Goal: Transaction & Acquisition: Purchase product/service

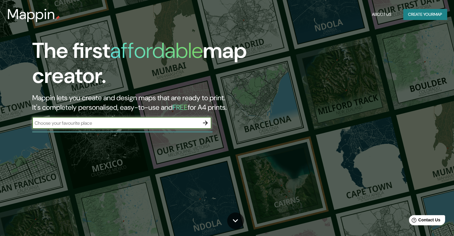
click at [411, 14] on button "Create your map" at bounding box center [425, 14] width 44 height 11
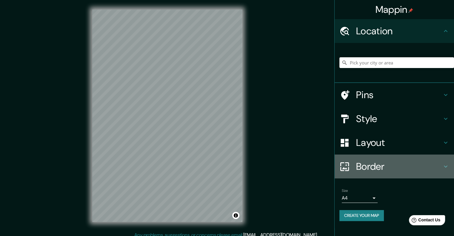
click at [369, 165] on h4 "Border" at bounding box center [399, 167] width 86 height 12
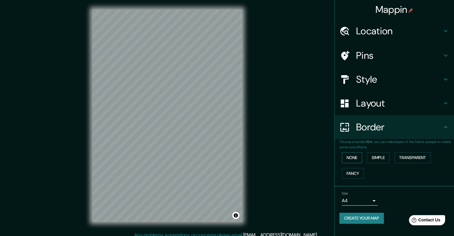
click at [354, 156] on button "None" at bounding box center [352, 157] width 20 height 11
click at [354, 162] on button "None" at bounding box center [352, 157] width 20 height 11
click at [363, 200] on body "Mappin Location Pins Style Layout Border Choose a border. Hint : you can make l…" at bounding box center [227, 118] width 454 height 236
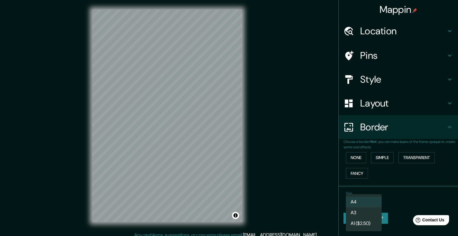
click at [358, 212] on li "A3" at bounding box center [364, 212] width 36 height 11
type input "a4"
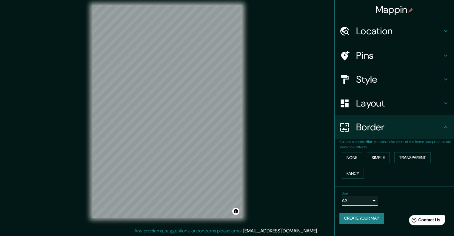
scroll to position [5, 0]
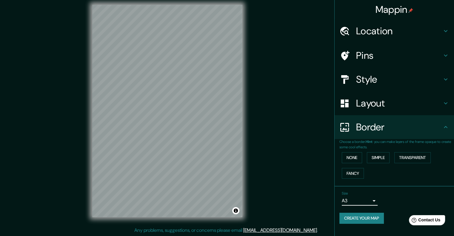
click at [373, 79] on h4 "Style" at bounding box center [399, 79] width 86 height 12
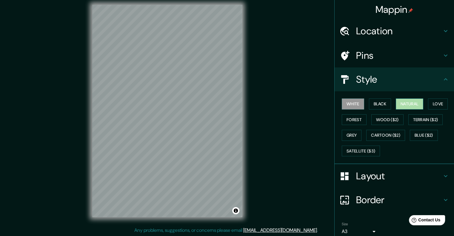
click at [403, 105] on button "Natural" at bounding box center [409, 103] width 27 height 11
click at [428, 102] on button "Love" at bounding box center [438, 103] width 20 height 11
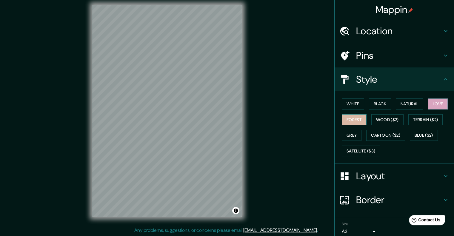
click at [349, 121] on button "Forest" at bounding box center [354, 119] width 25 height 11
click at [349, 128] on div "White Black Natural Love Forest Wood ($2) Terrain ($2) Grey Cartoon ($2) Blue (…" at bounding box center [396, 127] width 115 height 63
click at [349, 132] on button "Grey" at bounding box center [352, 135] width 20 height 11
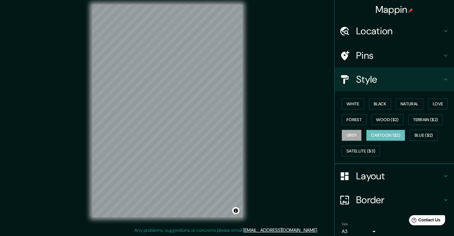
click at [371, 131] on button "Cartoon ($2)" at bounding box center [385, 135] width 39 height 11
click at [414, 131] on button "Blue ($2)" at bounding box center [424, 135] width 28 height 11
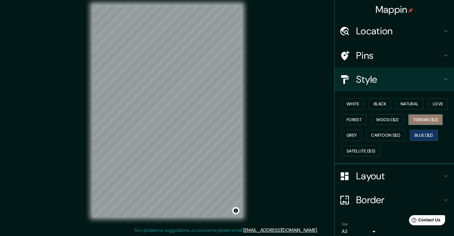
click at [413, 122] on button "Terrain ($2)" at bounding box center [425, 119] width 35 height 11
click at [378, 104] on button "Black" at bounding box center [380, 103] width 22 height 11
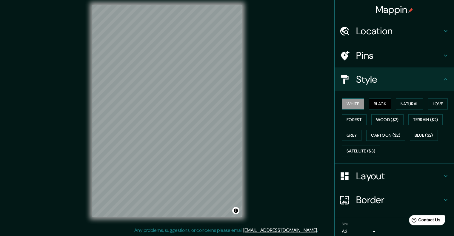
click at [359, 106] on button "White" at bounding box center [353, 103] width 22 height 11
